Goal: Find specific page/section: Find specific page/section

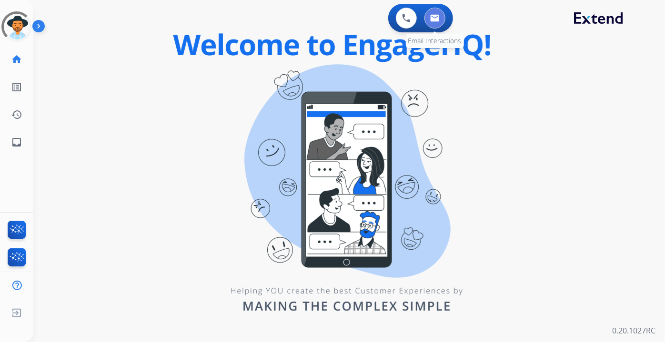
click at [435, 14] on img at bounding box center [435, 18] width 10 height 8
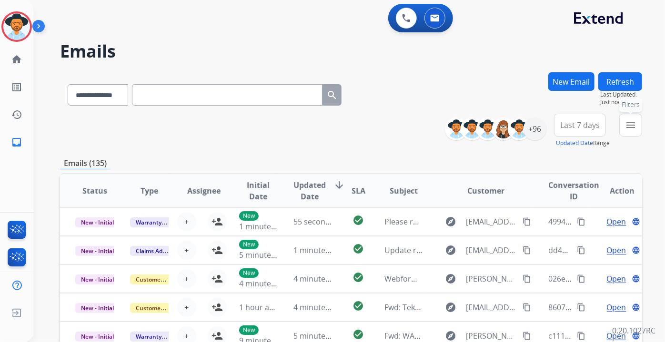
click at [626, 122] on mat-icon "menu" at bounding box center [630, 124] width 11 height 11
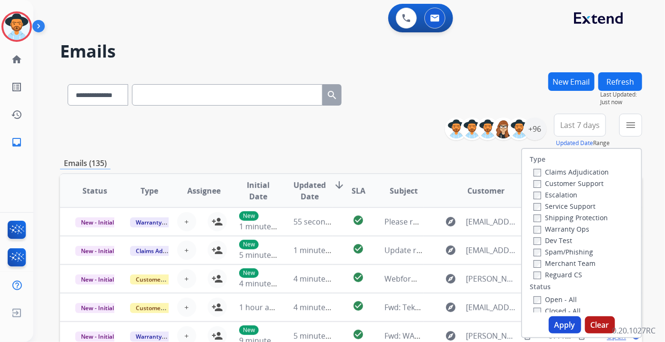
click at [558, 182] on label "Customer Support" at bounding box center [568, 183] width 70 height 9
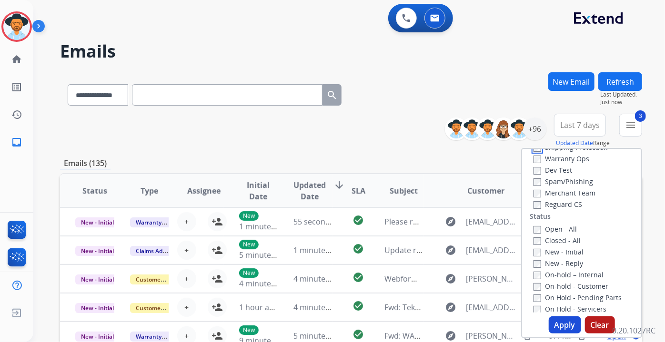
scroll to position [71, 0]
click at [566, 324] on button "Apply" at bounding box center [564, 325] width 32 height 17
